Goal: Task Accomplishment & Management: Manage account settings

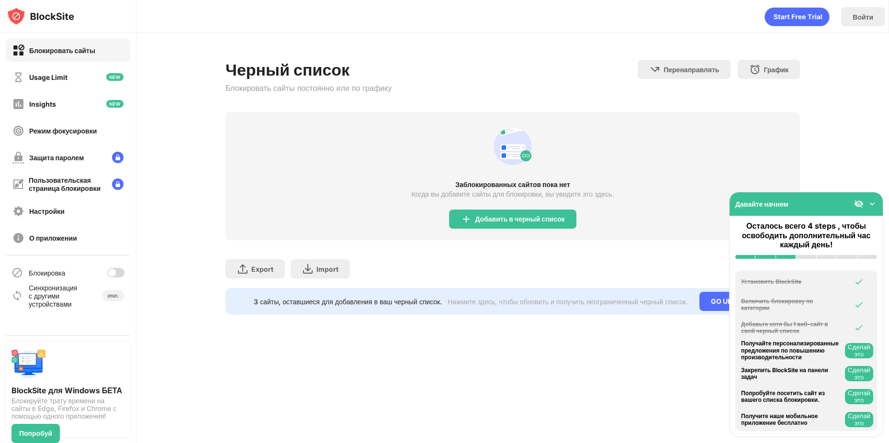
click at [76, 54] on div "Блокировать сайты" at bounding box center [62, 50] width 66 height 8
click at [500, 225] on div "Добавить в черный список" at bounding box center [512, 219] width 127 height 19
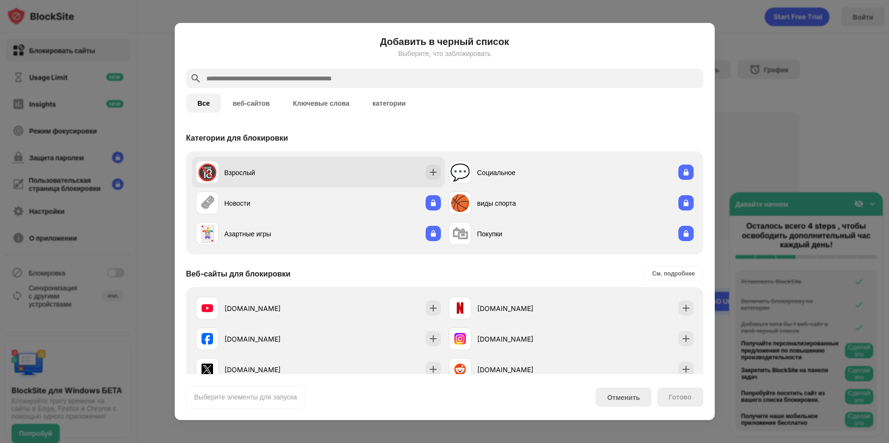
click at [325, 165] on div "🔞 Взрослый" at bounding box center [318, 172] width 253 height 31
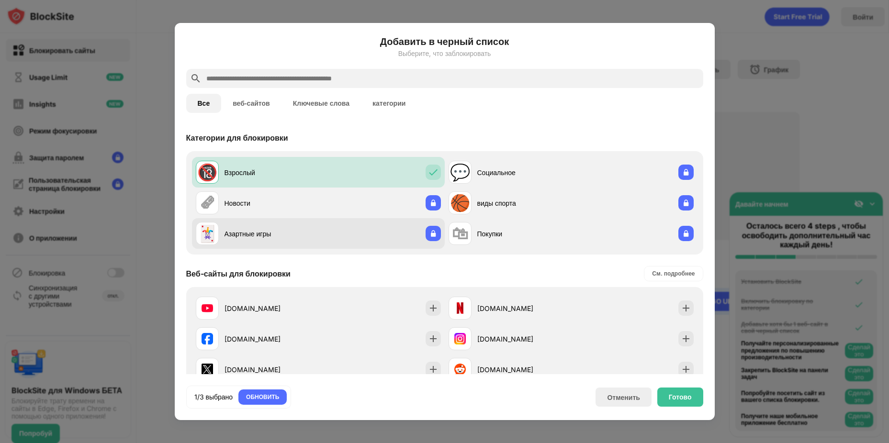
click at [331, 232] on div "🃏 Азартные игры" at bounding box center [318, 233] width 253 height 31
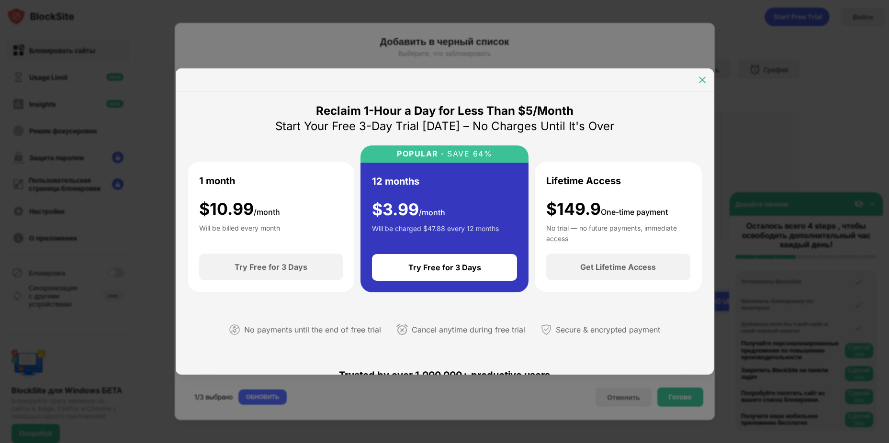
click at [702, 80] on img at bounding box center [702, 80] width 10 height 10
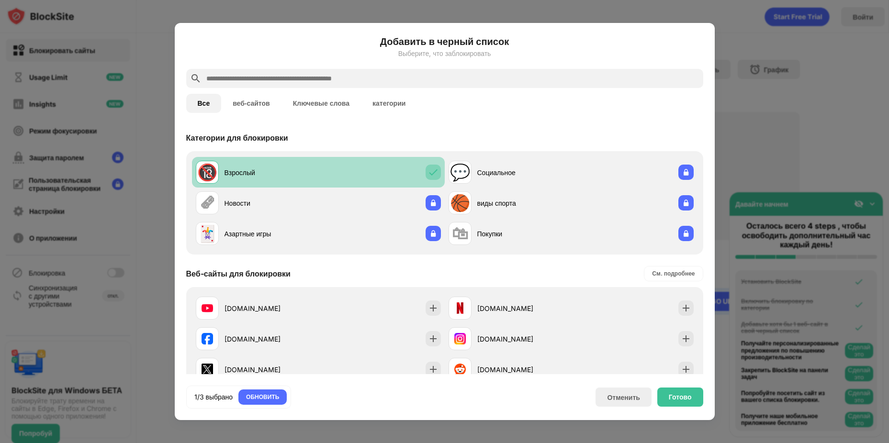
click at [432, 168] on img at bounding box center [433, 172] width 10 height 10
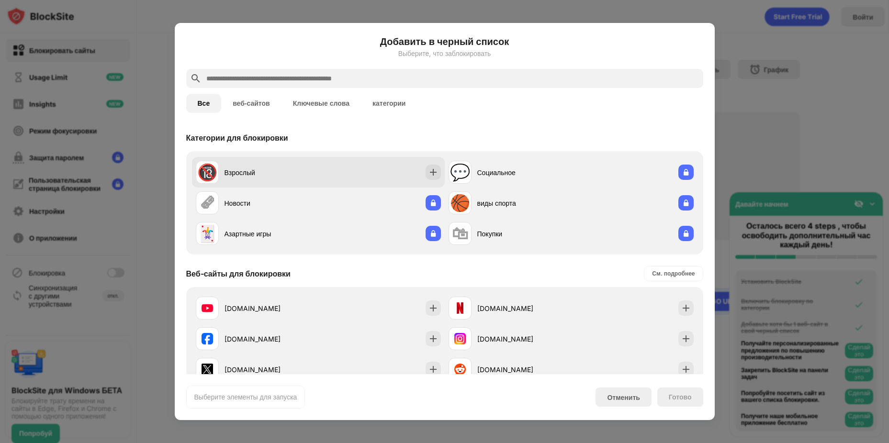
click at [413, 167] on div "🔞 Взрослый" at bounding box center [318, 172] width 253 height 31
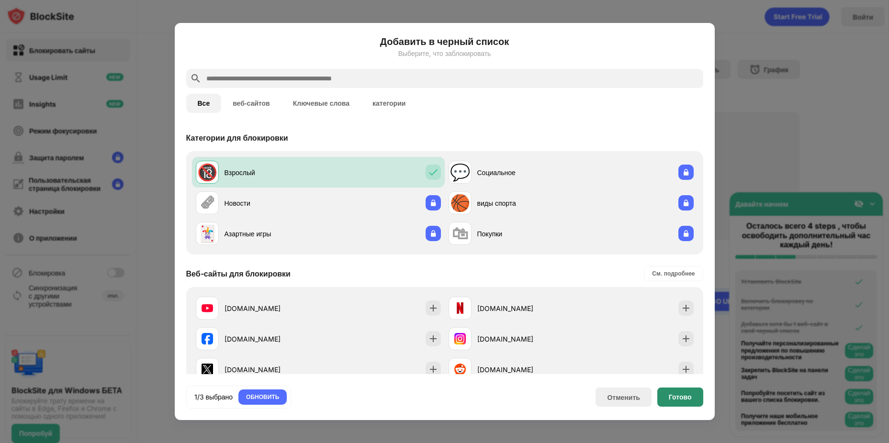
click at [681, 405] on div "Готово" at bounding box center [680, 397] width 46 height 19
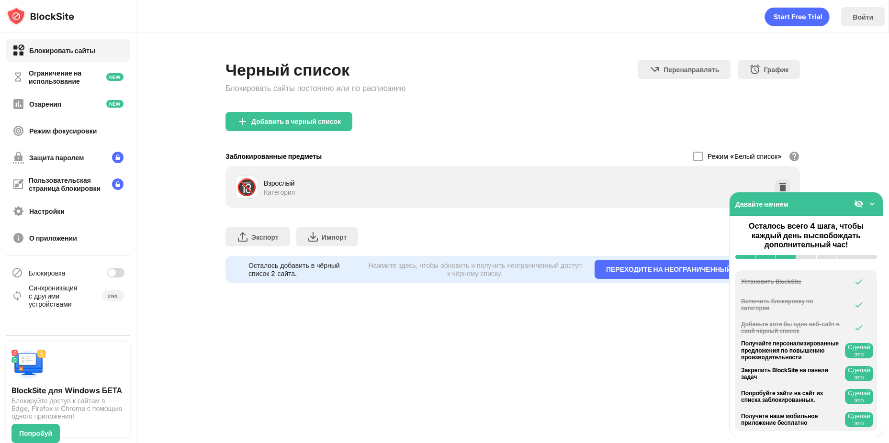
click at [809, 14] on icon "Анимация" at bounding box center [797, 17] width 65 height 19
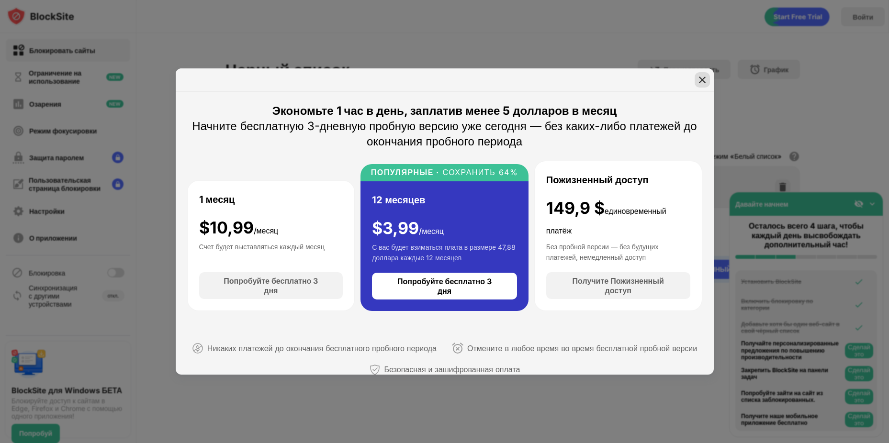
click at [701, 80] on img at bounding box center [702, 80] width 10 height 10
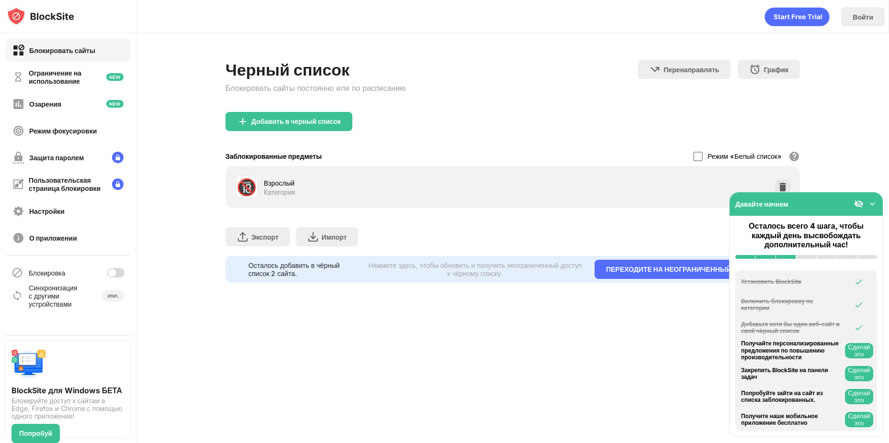
click at [463, 238] on div "Экспорт Экспорт файлов (только для элементов веб-сайтов) Импорт Импорт файлов (…" at bounding box center [512, 232] width 574 height 48
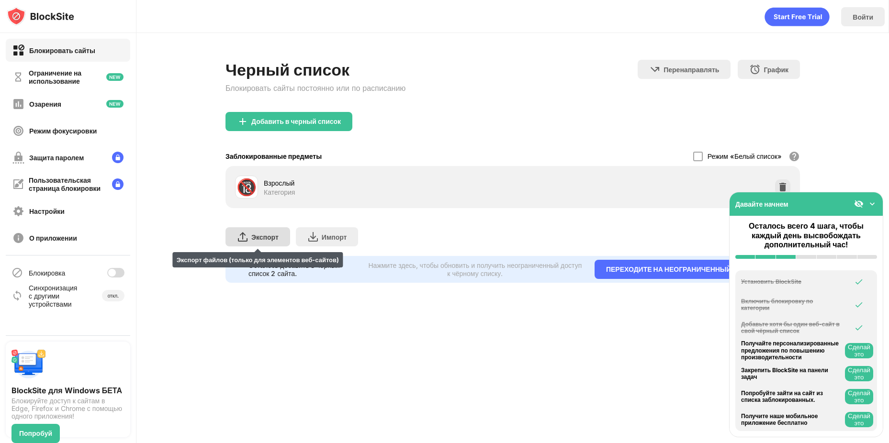
click at [276, 242] on div "Экспорт Экспорт файлов (только для элементов веб-сайтов)" at bounding box center [257, 236] width 65 height 19
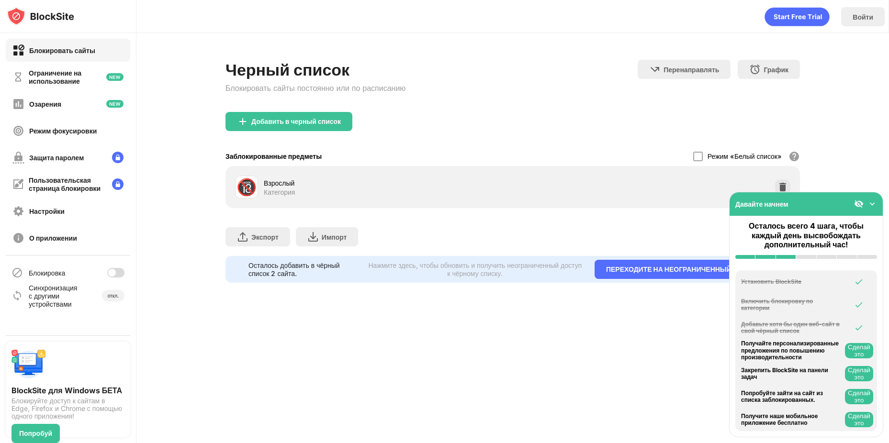
click at [93, 53] on ya-tr-span "Блокировать сайты" at bounding box center [62, 50] width 66 height 8
click at [94, 68] on div "Ограничение на использование" at bounding box center [68, 77] width 124 height 23
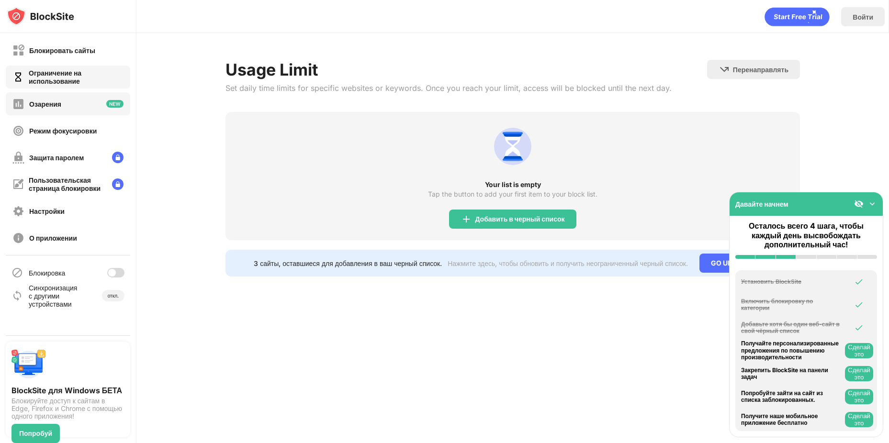
click at [90, 102] on div "Озарения" at bounding box center [68, 103] width 124 height 23
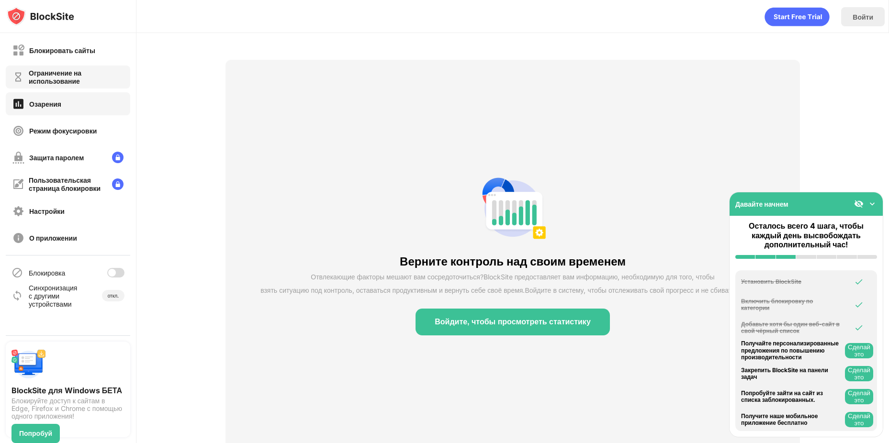
click at [88, 79] on div "Ограничение на использование" at bounding box center [76, 77] width 95 height 16
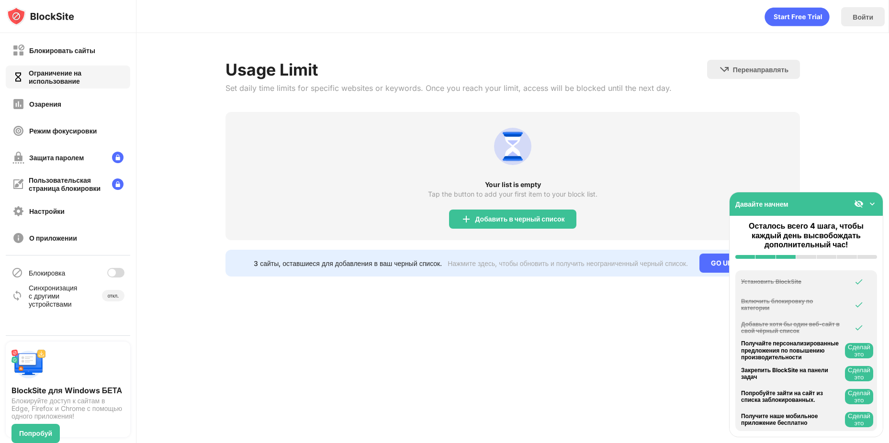
click at [88, 53] on ya-tr-span "Блокировать сайты" at bounding box center [62, 50] width 66 height 8
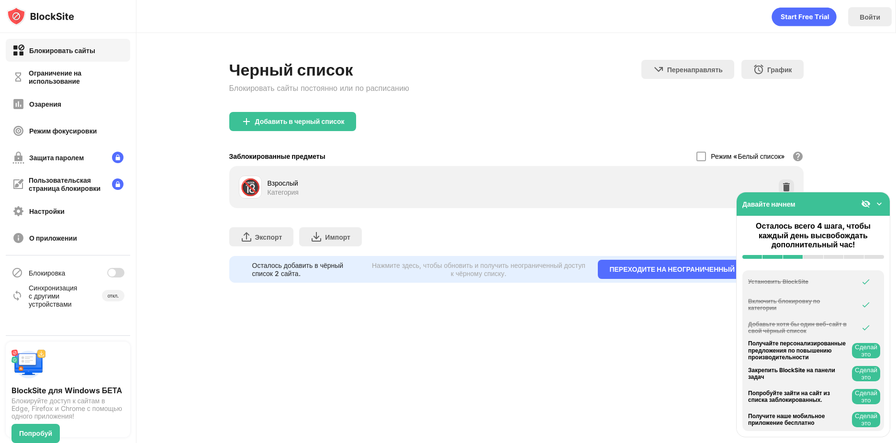
click at [882, 199] on img at bounding box center [879, 204] width 10 height 10
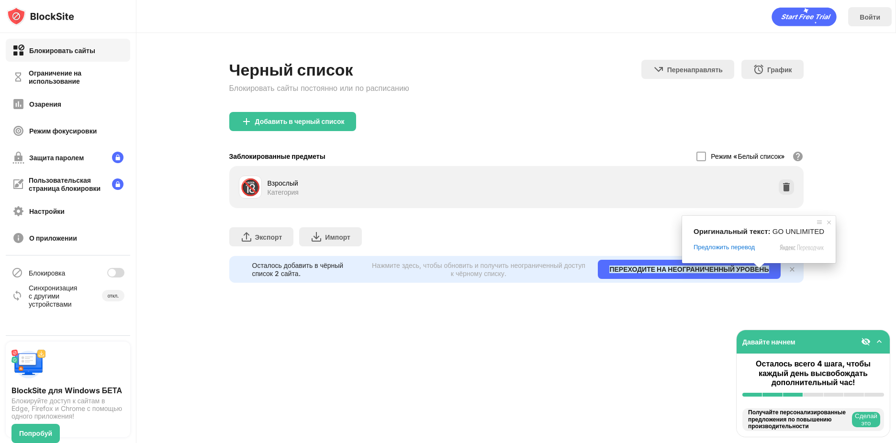
click at [753, 267] on span at bounding box center [759, 266] width 12 height 6
click at [708, 278] on div "ПЕРЕХОДИТЕ НА НЕОГРАНИЧЕННЫЙ УРОВЕНЬ" at bounding box center [689, 269] width 182 height 19
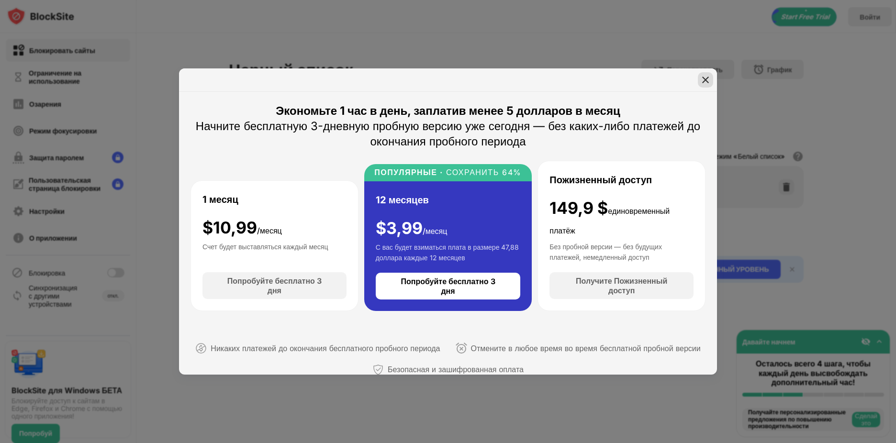
click at [707, 78] on img at bounding box center [706, 80] width 10 height 10
